Goal: Complete application form

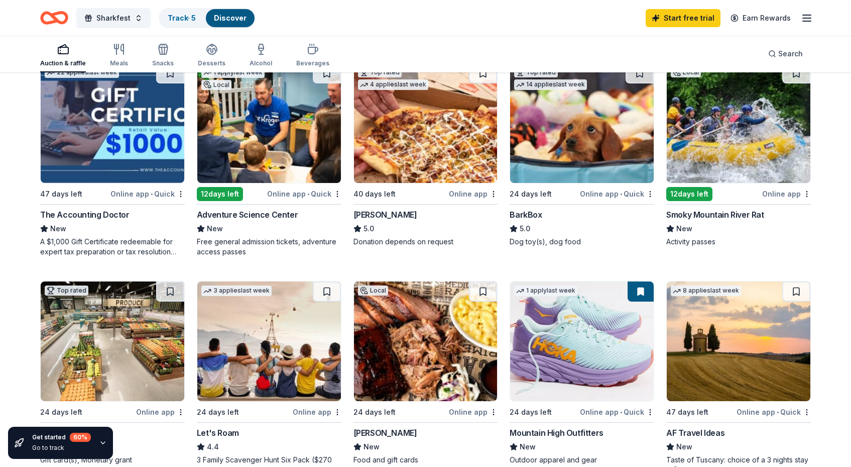
scroll to position [342, 0]
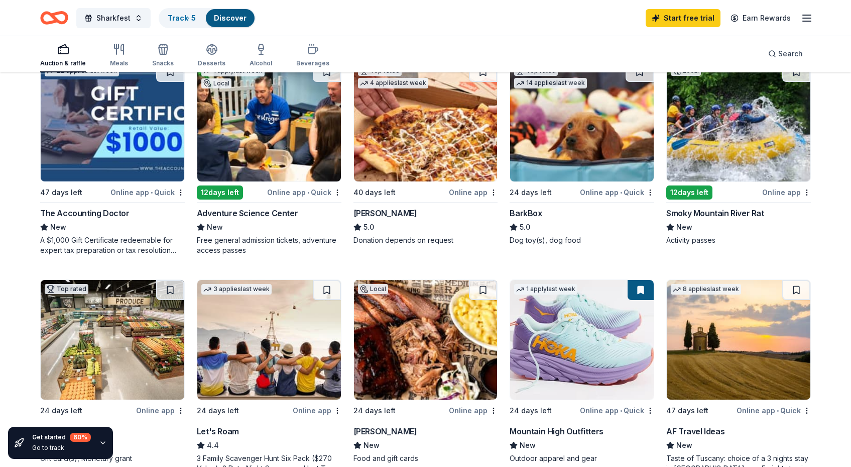
click at [272, 143] on img at bounding box center [269, 122] width 144 height 120
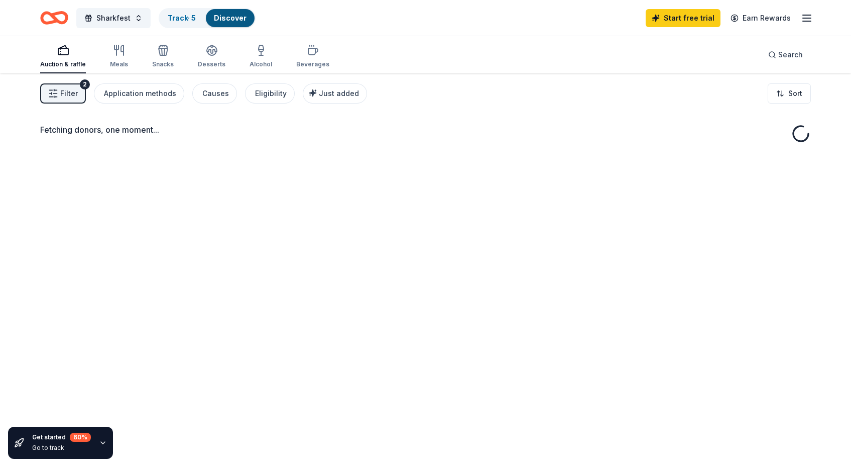
click at [390, 46] on div "Auction & raffle Meals Snacks Desserts Alcohol Beverages Search" at bounding box center [425, 54] width 771 height 37
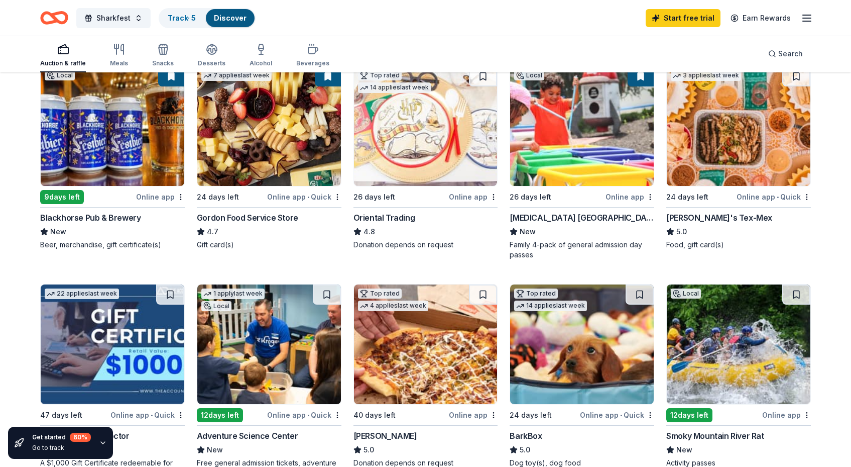
scroll to position [121, 0]
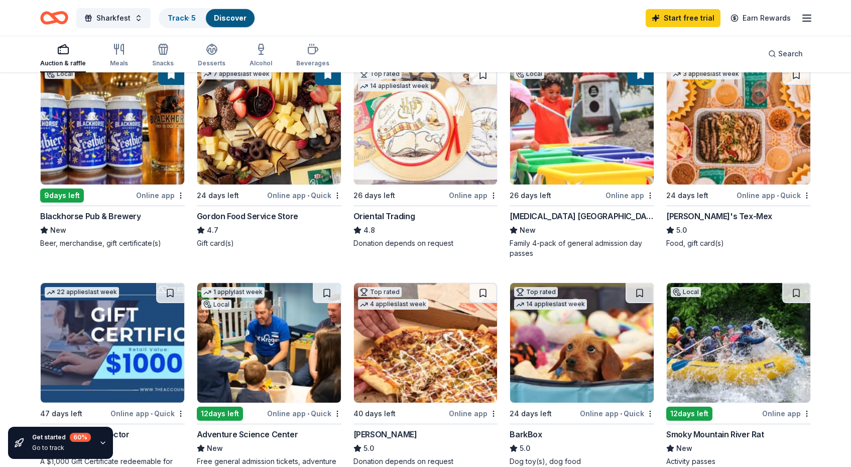
click at [546, 215] on div "[MEDICAL_DATA] [GEOGRAPHIC_DATA]" at bounding box center [582, 216] width 145 height 12
click at [371, 46] on div "Auction & raffle Meals Snacks Desserts Alcohol Beverages Search" at bounding box center [425, 53] width 771 height 37
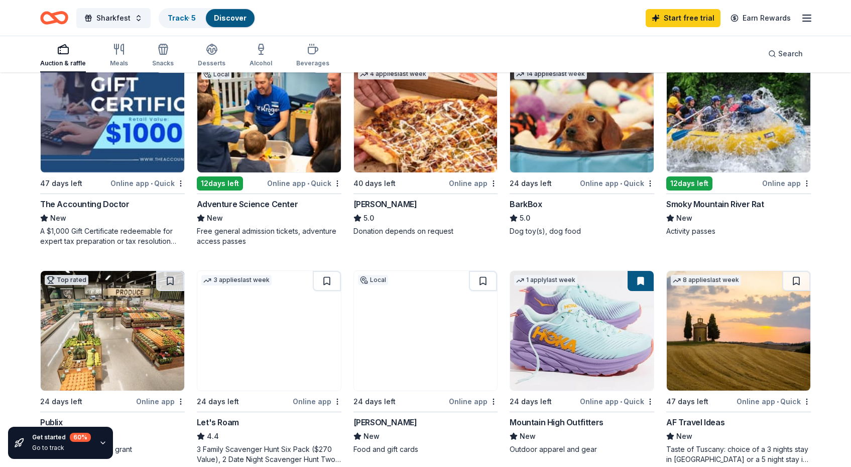
scroll to position [382, 0]
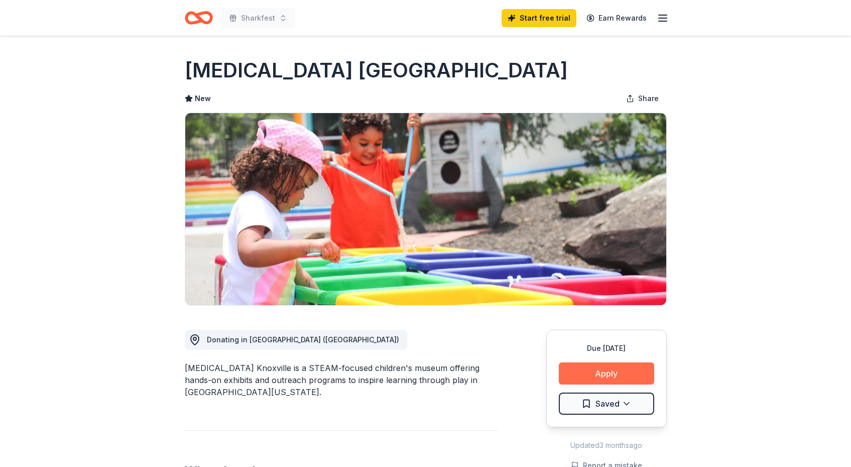
click at [609, 372] on button "Apply" at bounding box center [606, 373] width 95 height 22
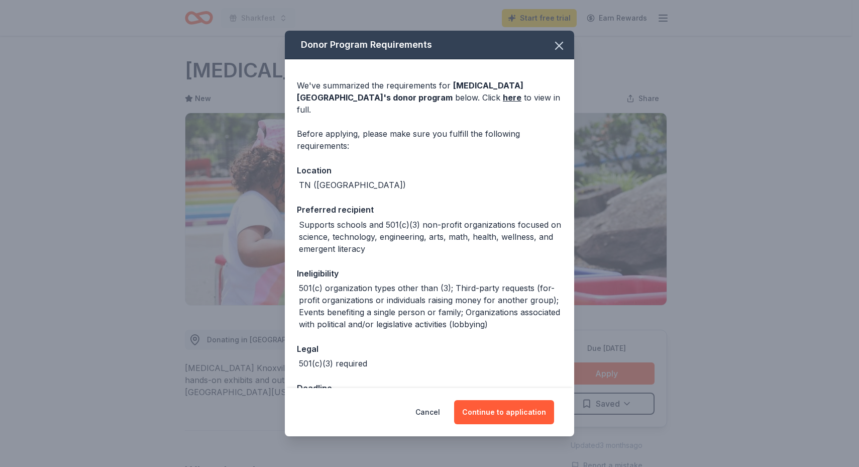
click at [515, 429] on div "Cancel Continue to application" at bounding box center [429, 412] width 289 height 48
click at [502, 411] on button "Continue to application" at bounding box center [504, 412] width 100 height 24
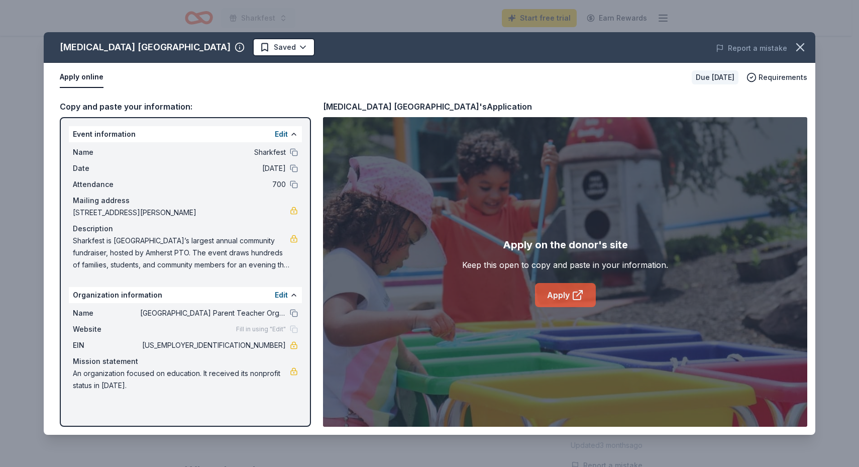
click at [550, 296] on link "Apply" at bounding box center [565, 295] width 61 height 24
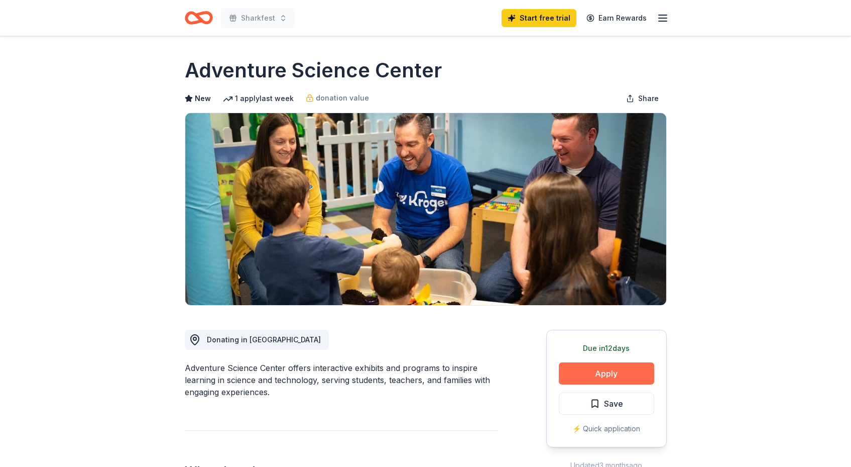
click at [585, 372] on button "Apply" at bounding box center [606, 373] width 95 height 22
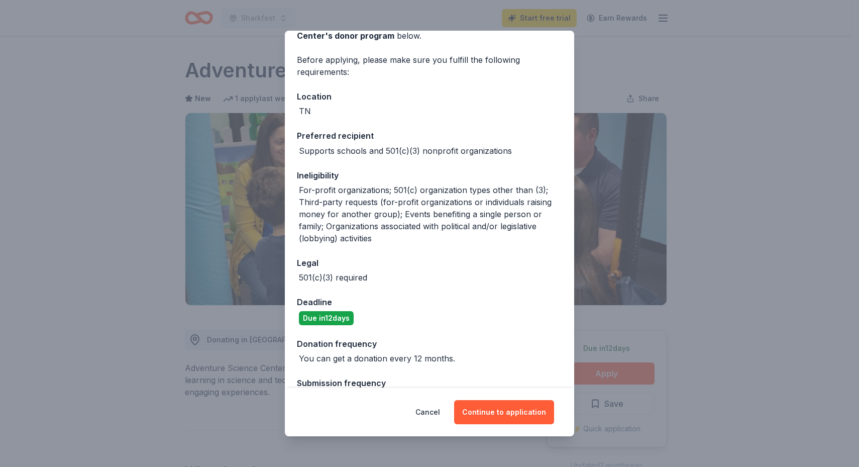
scroll to position [89, 0]
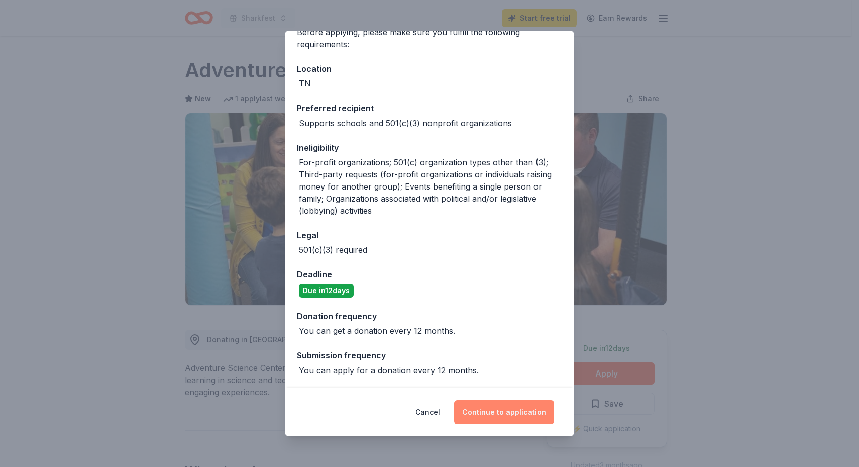
click at [513, 413] on button "Continue to application" at bounding box center [504, 412] width 100 height 24
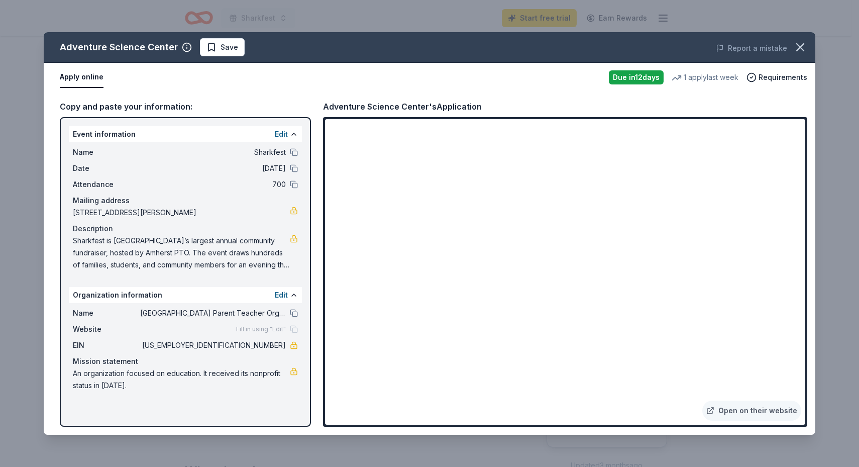
click at [250, 262] on span "Sharkfest is [GEOGRAPHIC_DATA]’s largest annual community fundraiser, hosted by…" at bounding box center [181, 253] width 217 height 36
